Goal: Information Seeking & Learning: Learn about a topic

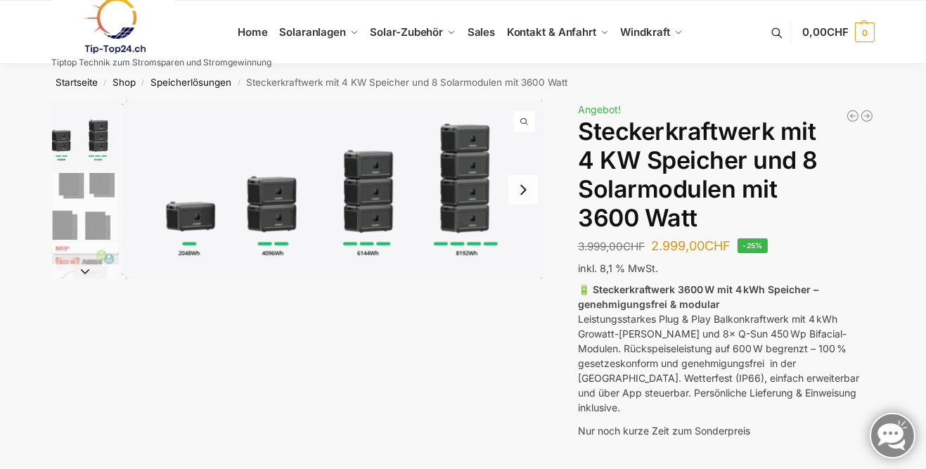
click at [522, 193] on button "Next slide" at bounding box center [523, 190] width 30 height 30
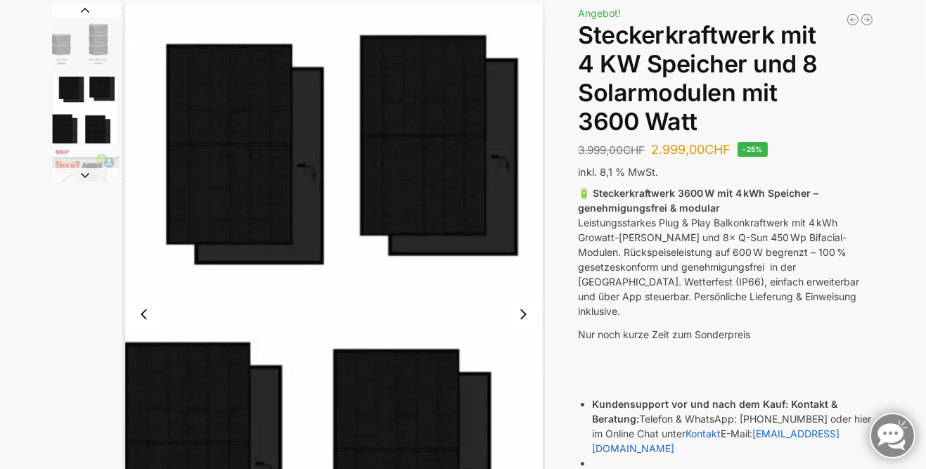
scroll to position [96, 0]
click at [521, 316] on button "Next slide" at bounding box center [523, 315] width 30 height 30
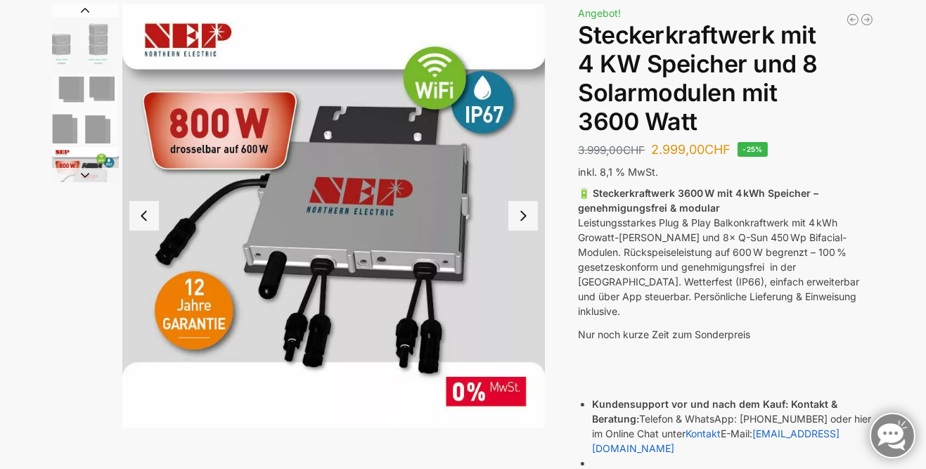
click at [518, 216] on button "Next slide" at bounding box center [523, 216] width 30 height 30
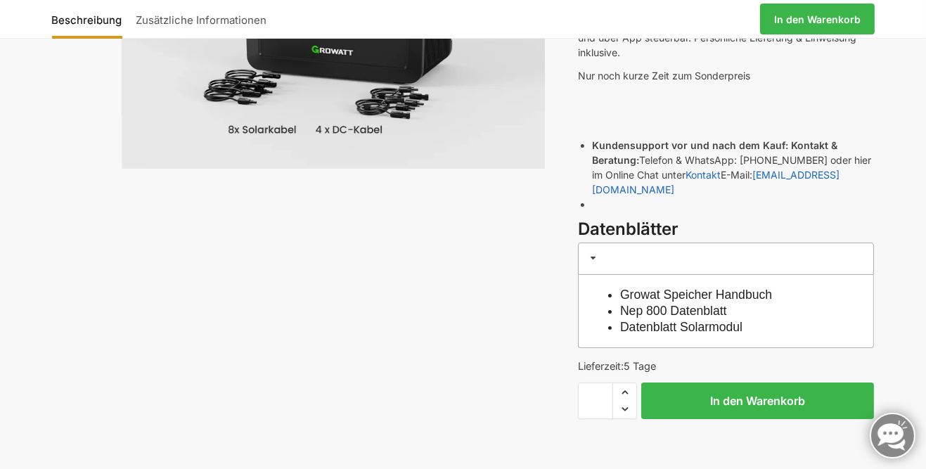
scroll to position [0, 0]
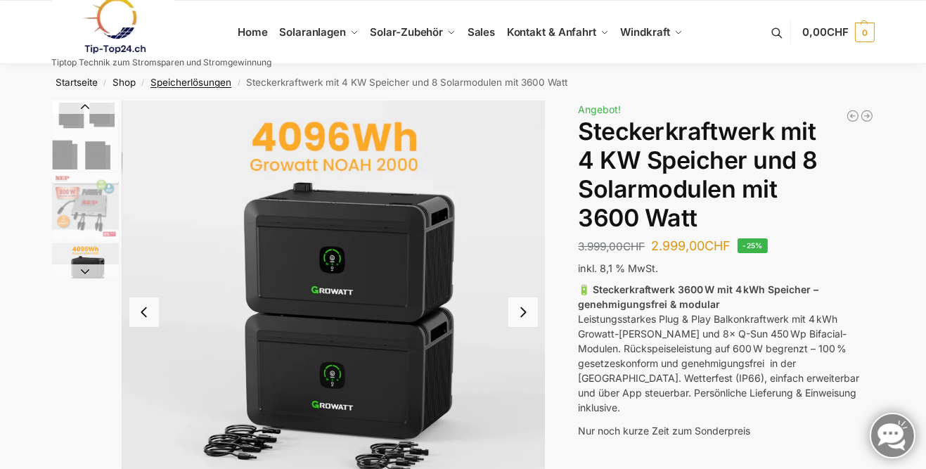
click at [202, 86] on link "Speicherlösungen" at bounding box center [190, 82] width 81 height 11
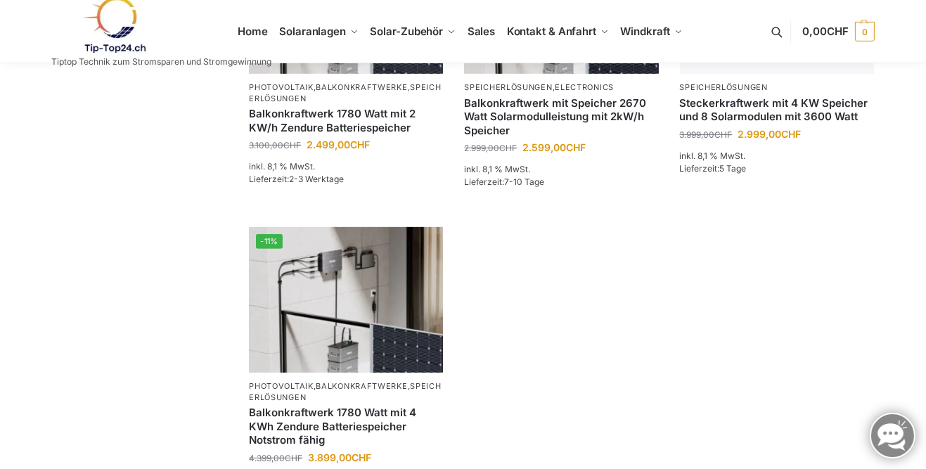
scroll to position [865, 0]
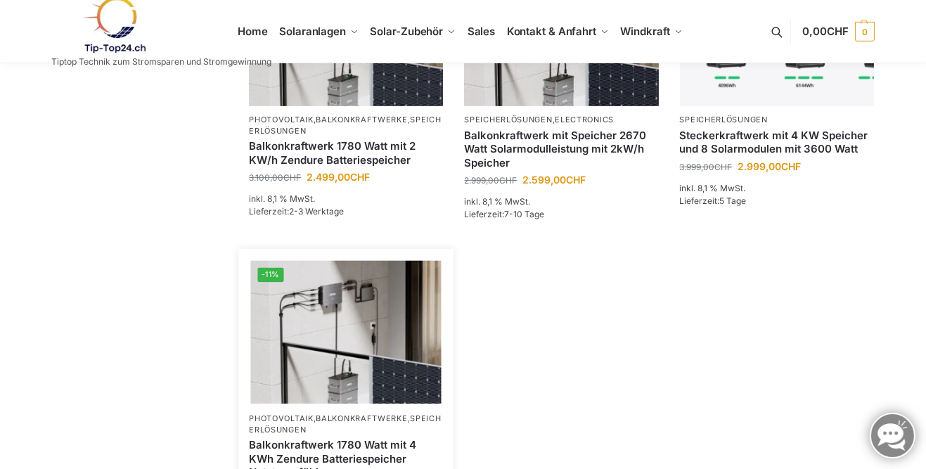
click at [372, 319] on img at bounding box center [346, 332] width 191 height 143
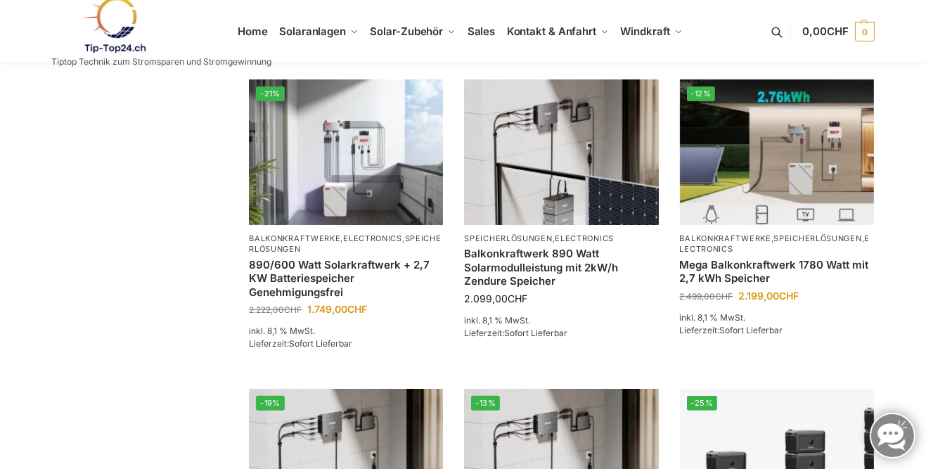
scroll to position [0, 0]
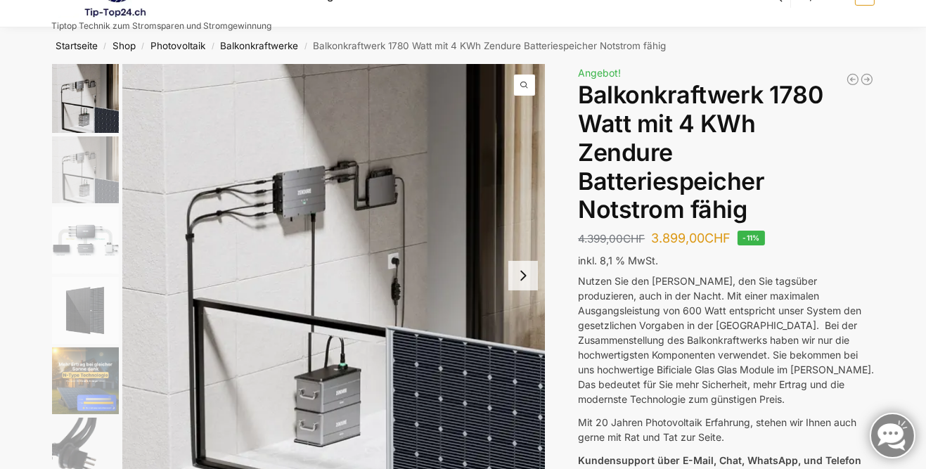
scroll to position [35, 0]
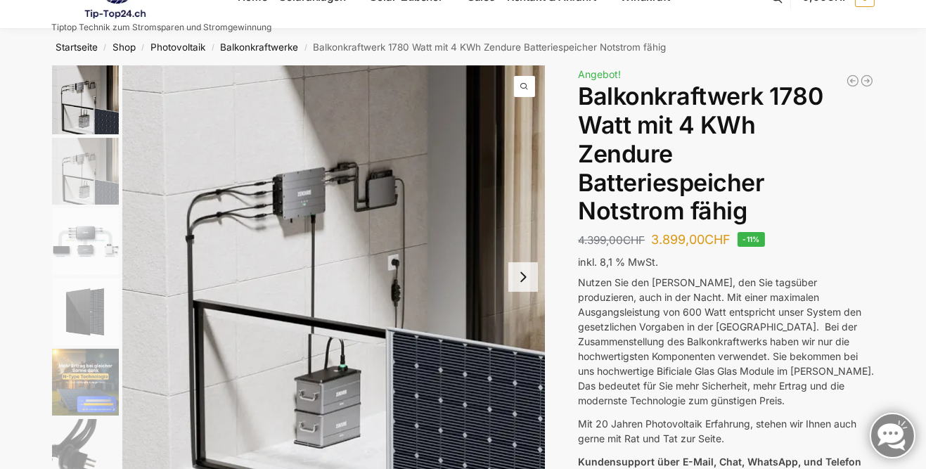
click at [529, 276] on button "Next slide" at bounding box center [523, 277] width 30 height 30
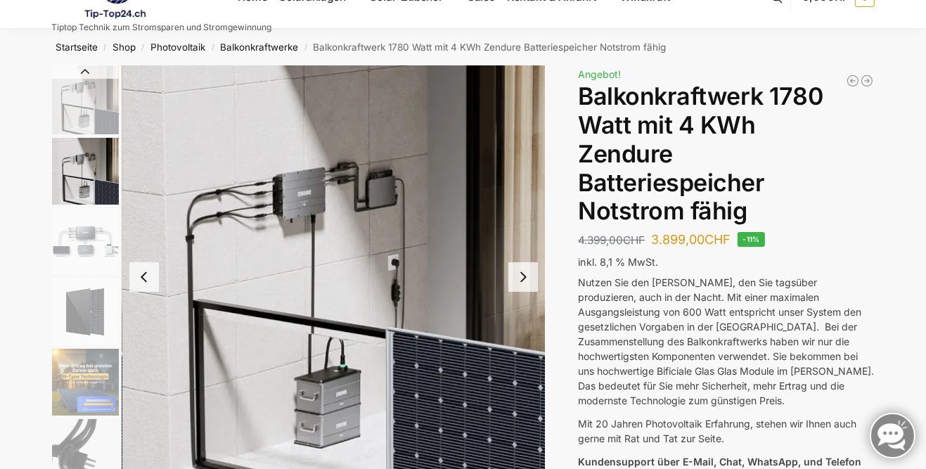
click at [518, 283] on button "Next slide" at bounding box center [523, 277] width 30 height 30
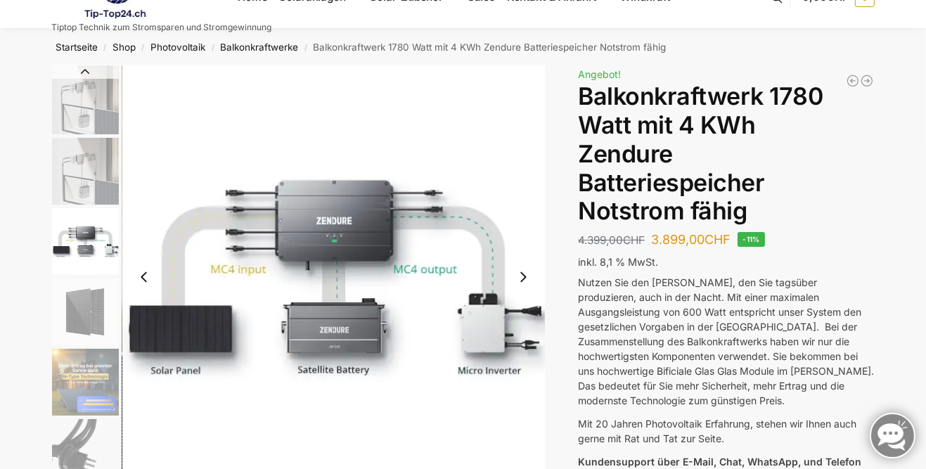
click at [518, 283] on button "Next slide" at bounding box center [523, 277] width 30 height 30
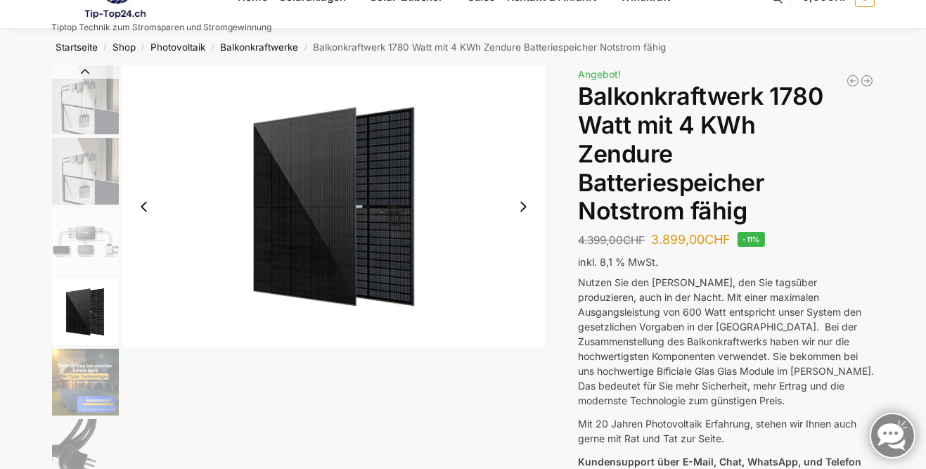
click at [524, 213] on button "Next slide" at bounding box center [523, 207] width 30 height 30
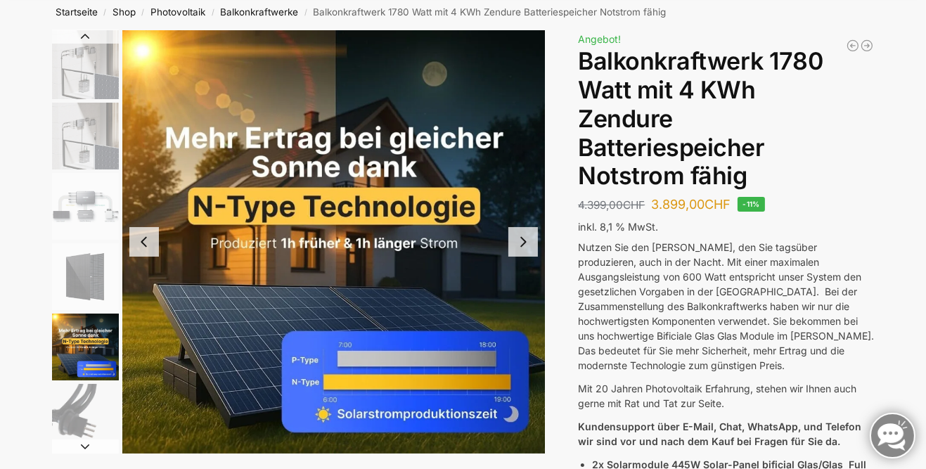
scroll to position [70, 0]
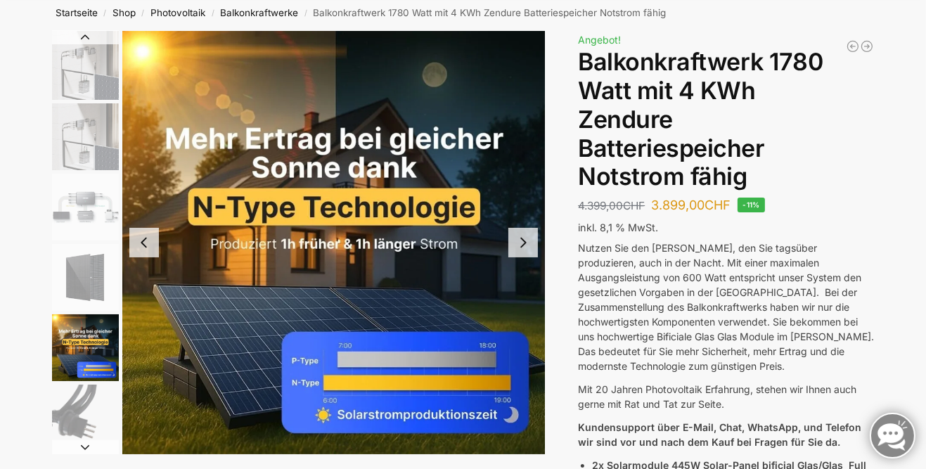
click at [527, 251] on button "Next slide" at bounding box center [523, 243] width 30 height 30
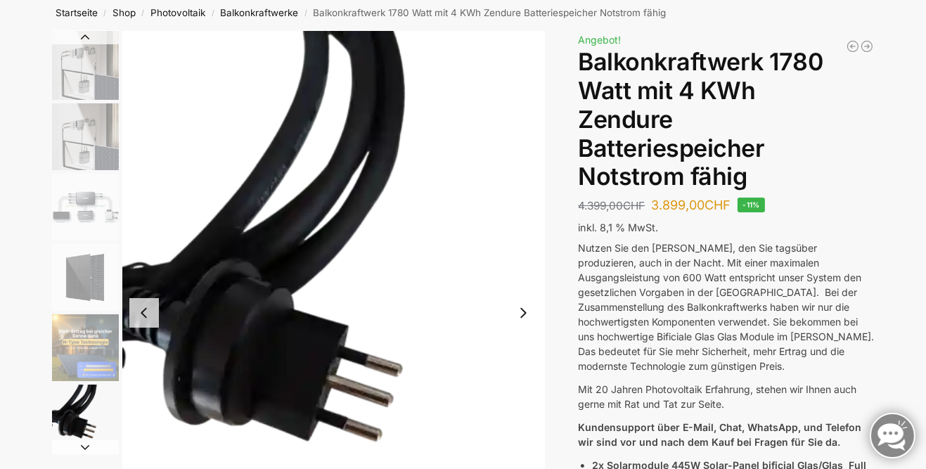
click at [527, 313] on button "Next slide" at bounding box center [523, 313] width 30 height 30
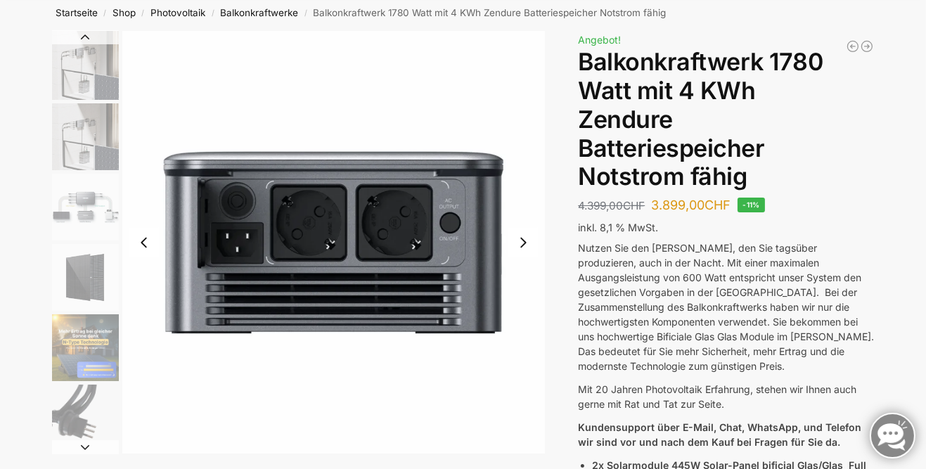
click at [524, 242] on button "Next slide" at bounding box center [523, 243] width 30 height 30
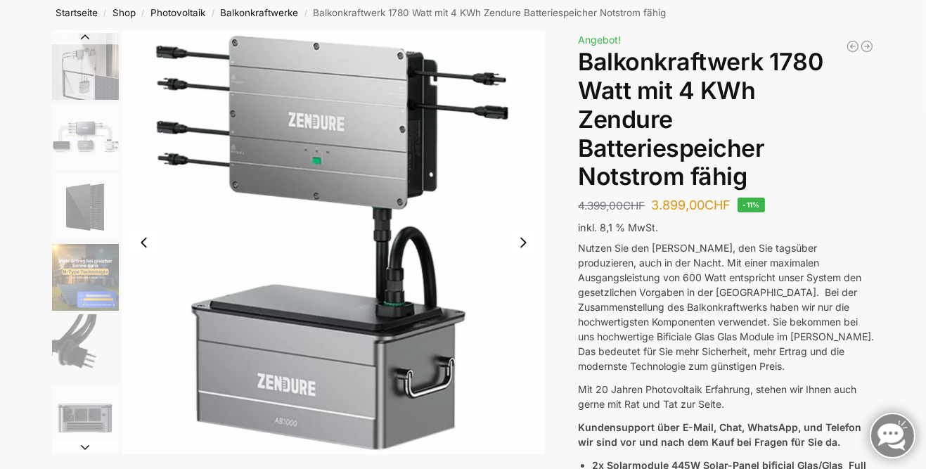
click at [520, 236] on button "Next slide" at bounding box center [523, 243] width 30 height 30
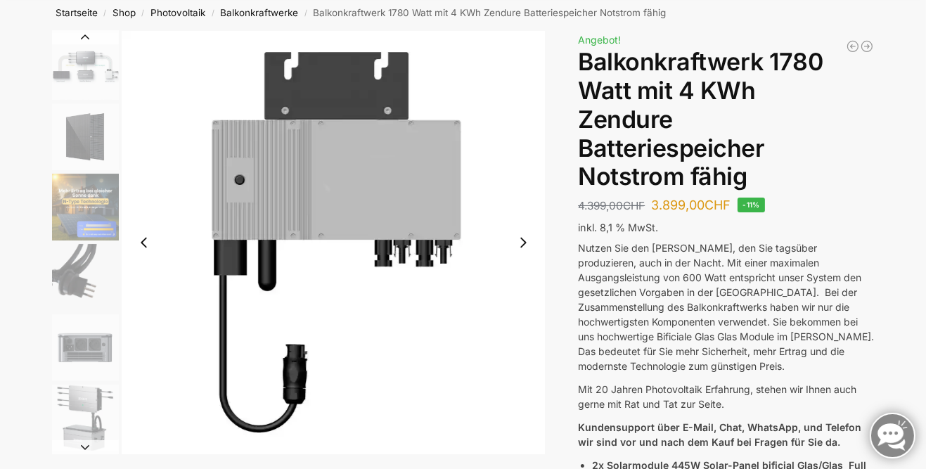
click at [518, 244] on button "Next slide" at bounding box center [523, 243] width 30 height 30
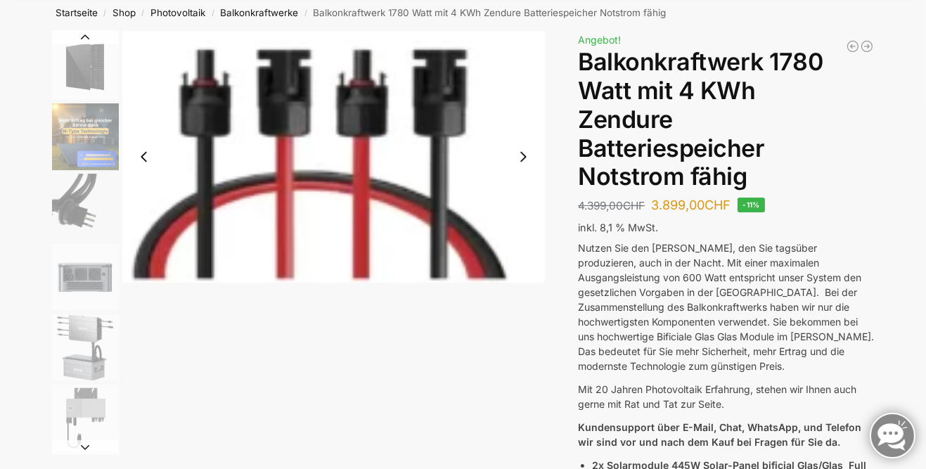
click at [515, 165] on button "Next slide" at bounding box center [523, 157] width 30 height 30
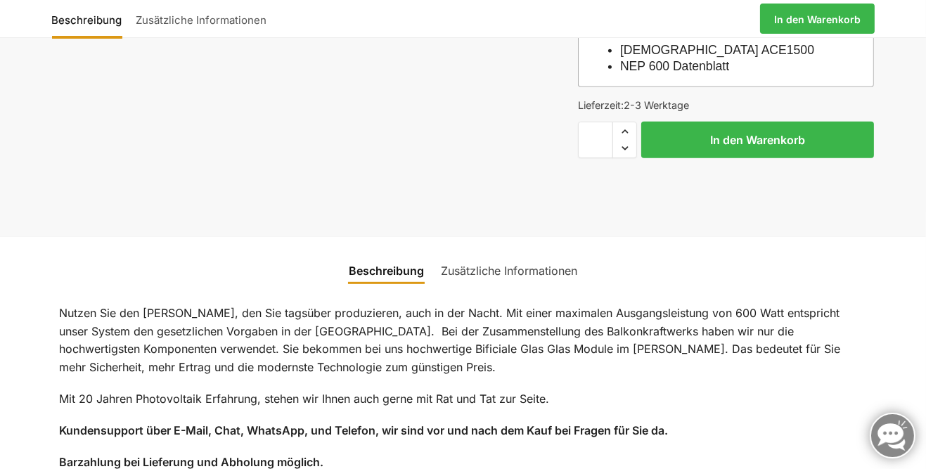
scroll to position [867, 0]
